Goal: Transaction & Acquisition: Purchase product/service

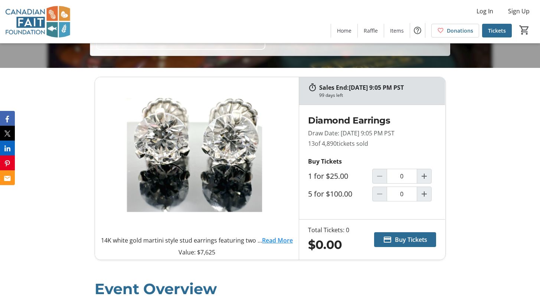
scroll to position [229, 0]
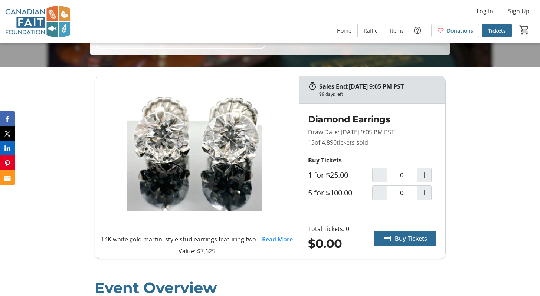
click at [274, 235] on link "Read More" at bounding box center [277, 239] width 31 height 9
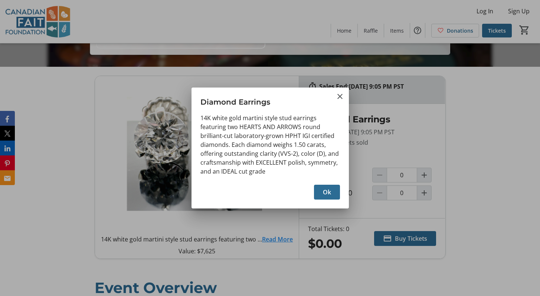
scroll to position [0, 0]
click at [342, 95] on mat-icon "Close" at bounding box center [340, 96] width 9 height 9
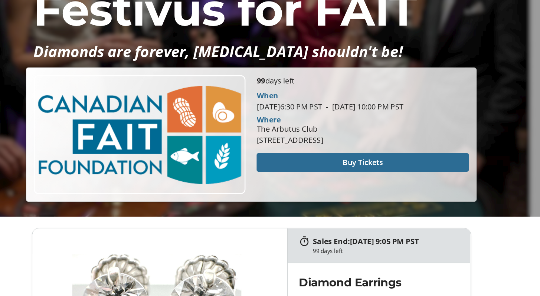
scroll to position [65, 0]
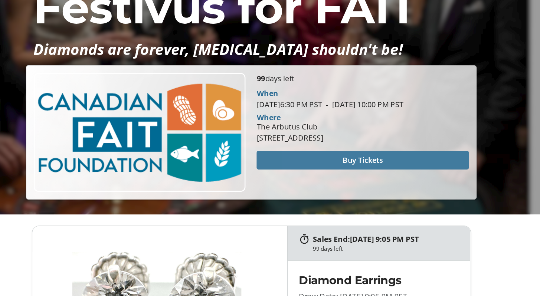
click at [332, 192] on span at bounding box center [358, 188] width 169 height 18
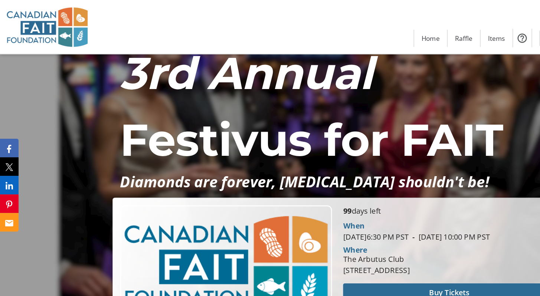
scroll to position [65, 0]
